Goal: Find specific page/section: Find specific page/section

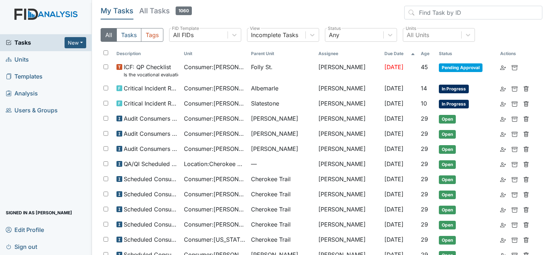
click at [28, 58] on span "Units" at bounding box center [17, 59] width 23 height 11
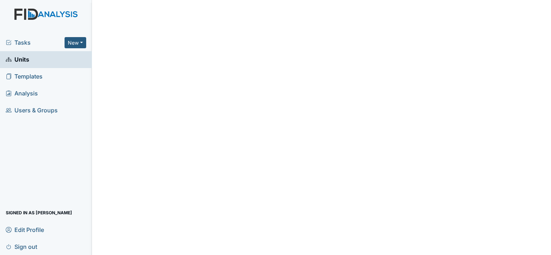
click at [47, 60] on link "Units" at bounding box center [46, 59] width 92 height 17
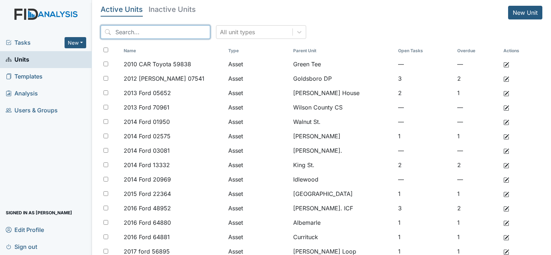
click at [151, 37] on input "search" at bounding box center [156, 32] width 110 height 14
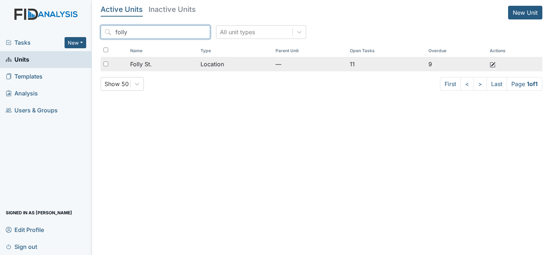
type input "folly"
click at [165, 65] on div "Folly St." at bounding box center [162, 64] width 65 height 9
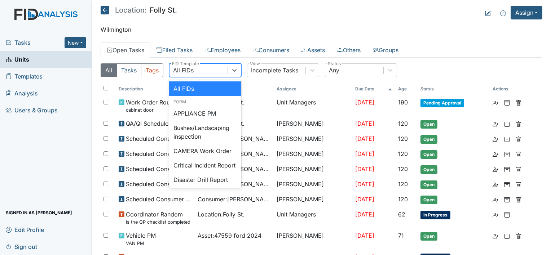
click at [207, 72] on div "All FIDs" at bounding box center [198, 70] width 58 height 13
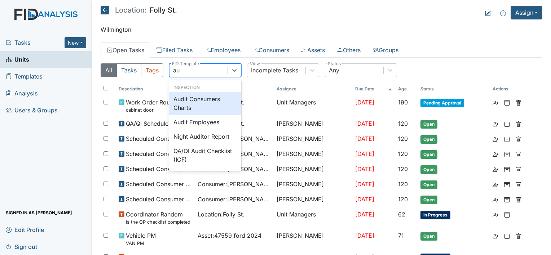
type input "aud"
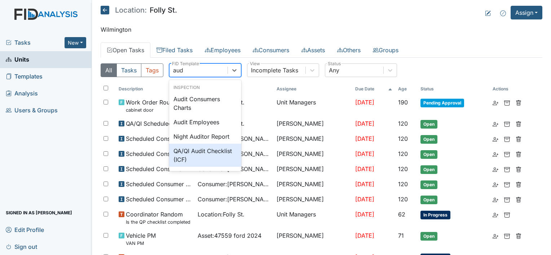
click at [211, 159] on div "QA/QI Audit Checklist (ICF)" at bounding box center [205, 155] width 72 height 23
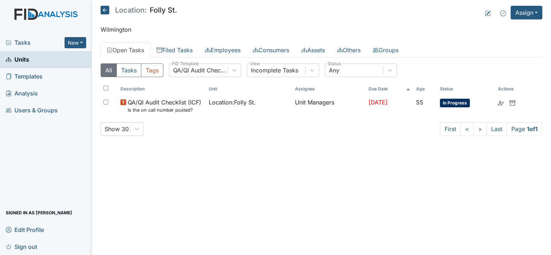
click at [101, 11] on icon at bounding box center [105, 10] width 9 height 9
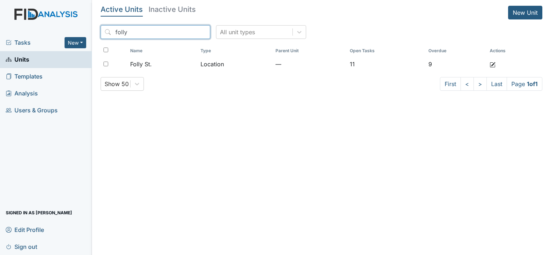
click at [189, 34] on input "folly" at bounding box center [156, 32] width 110 height 14
click at [187, 31] on input "folly" at bounding box center [156, 32] width 110 height 14
click at [178, 35] on input "search" at bounding box center [156, 32] width 110 height 14
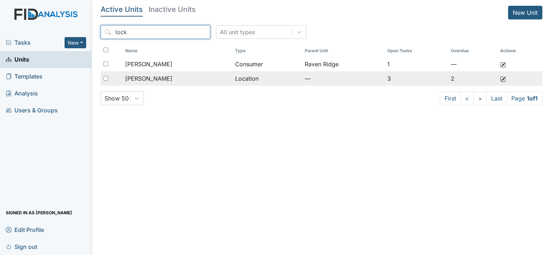
type input "lock"
click at [200, 77] on div "[PERSON_NAME]" at bounding box center [177, 78] width 104 height 9
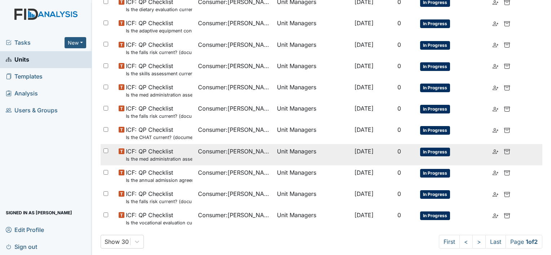
scroll to position [471, 0]
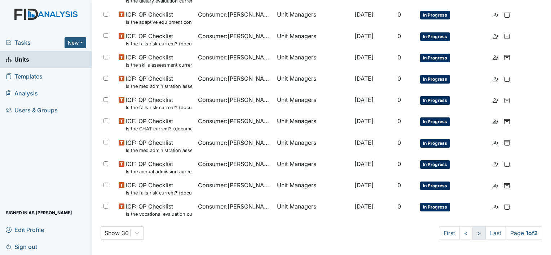
click at [475, 231] on link ">" at bounding box center [478, 233] width 13 height 14
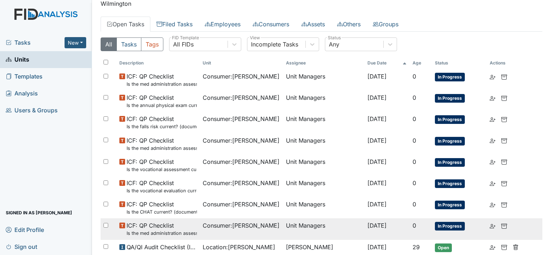
scroll to position [0, 0]
